Goal: Go to known website: Access a specific website the user already knows

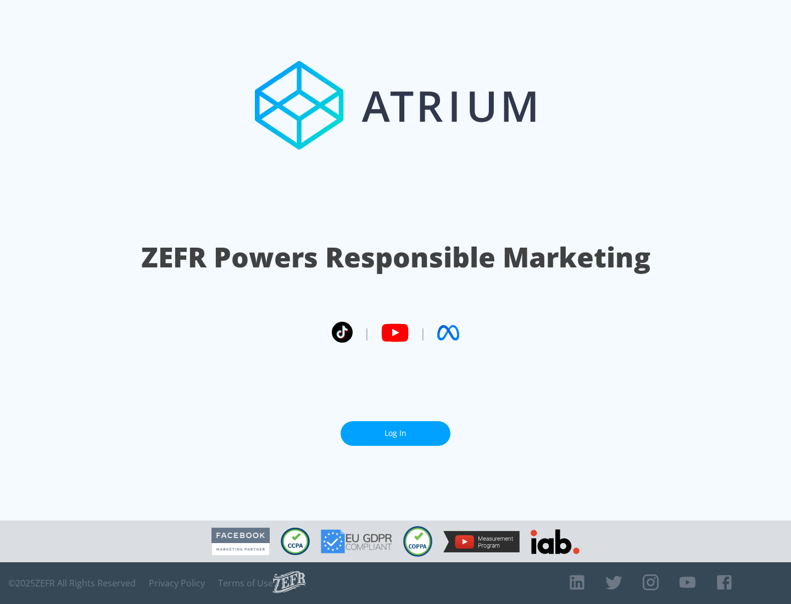
click at [395, 429] on link "Log In" at bounding box center [396, 433] width 110 height 25
